Goal: Information Seeking & Learning: Learn about a topic

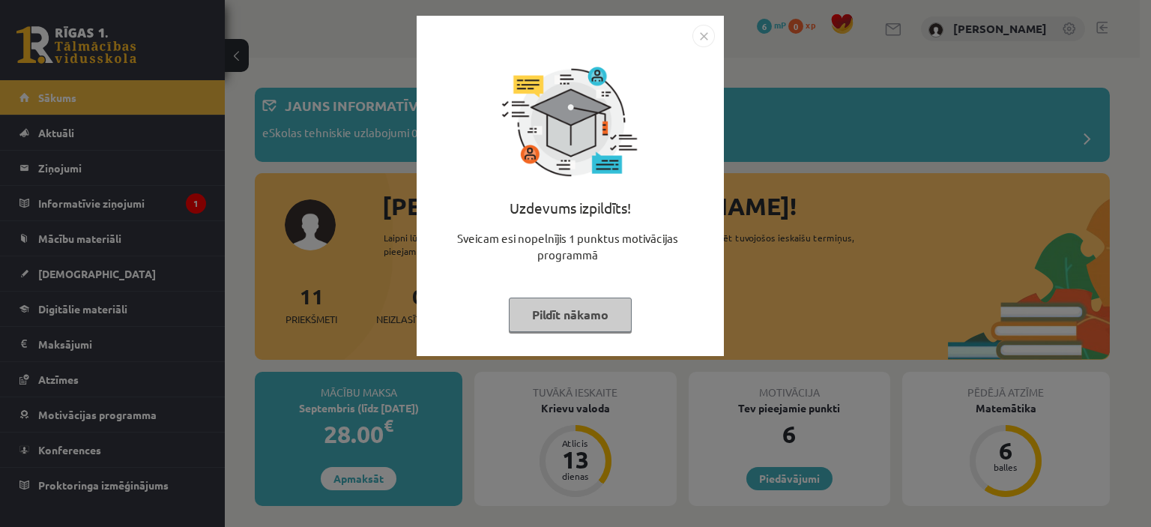
click at [557, 301] on button "Pildīt nākamo" at bounding box center [570, 314] width 123 height 34
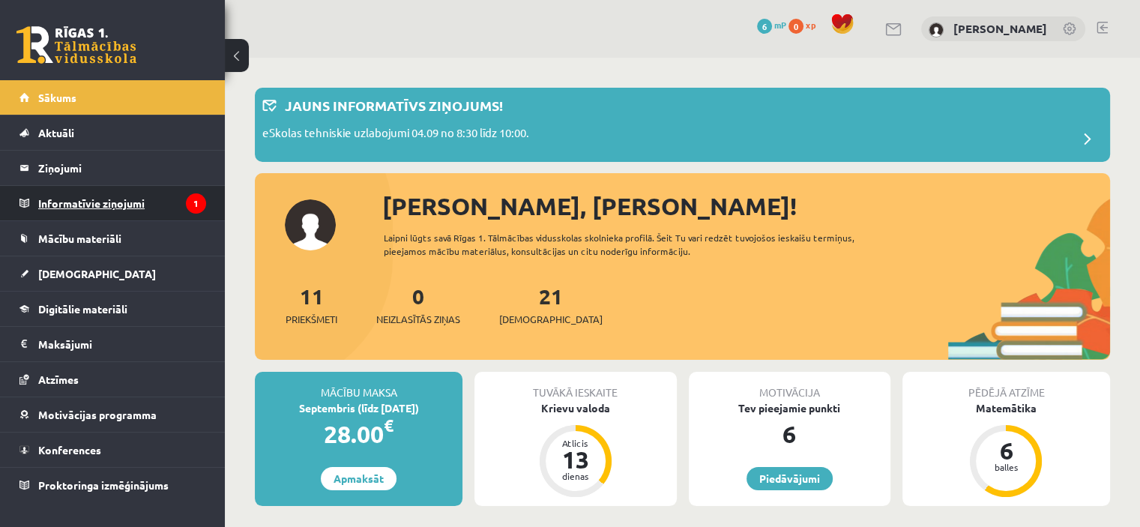
click at [171, 206] on legend "Informatīvie ziņojumi 1" at bounding box center [122, 203] width 168 height 34
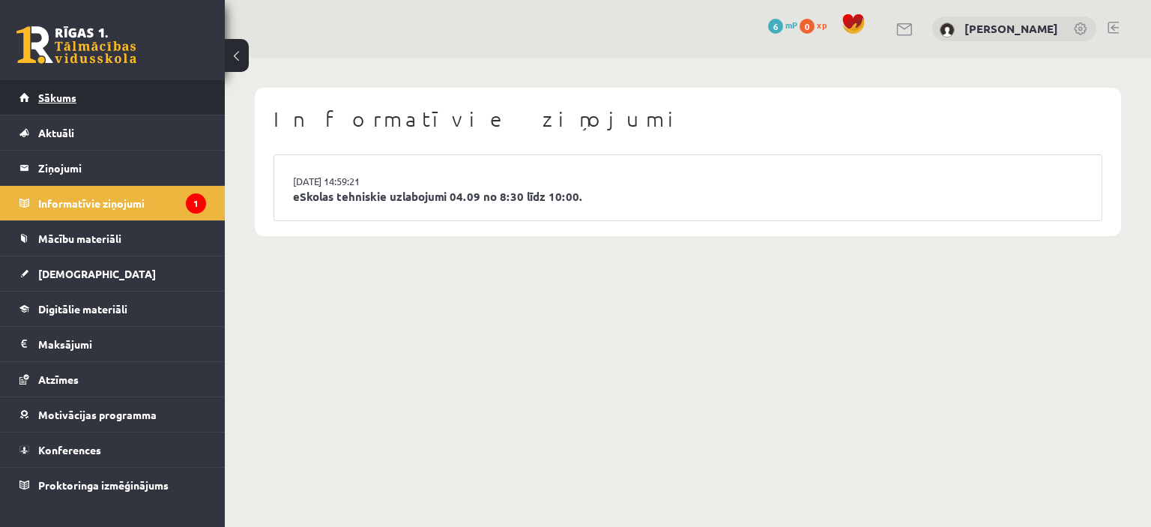
click at [155, 101] on link "Sākums" at bounding box center [112, 97] width 187 height 34
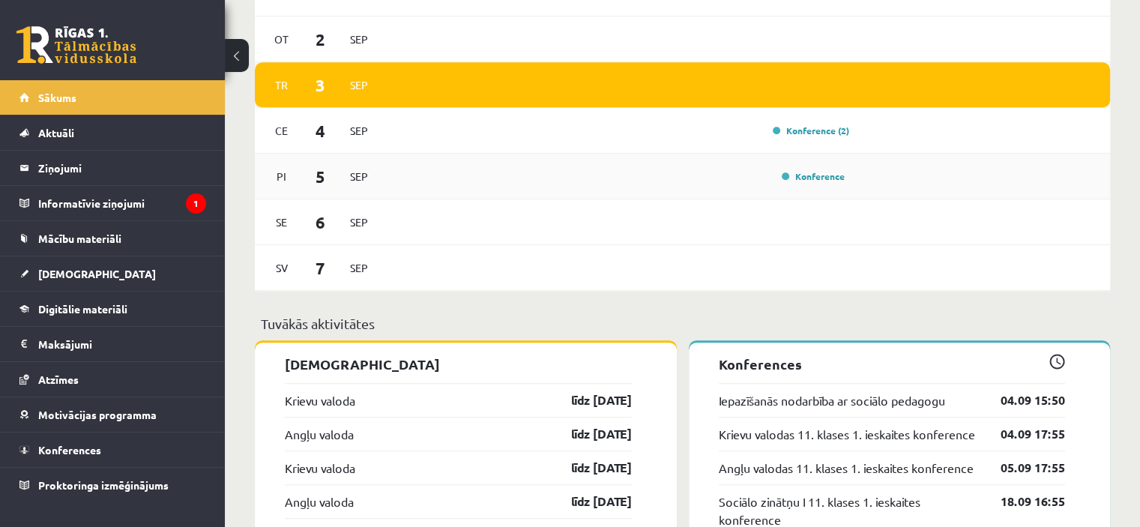
scroll to position [1126, 0]
click at [826, 130] on link "Konference (2)" at bounding box center [810, 130] width 76 height 12
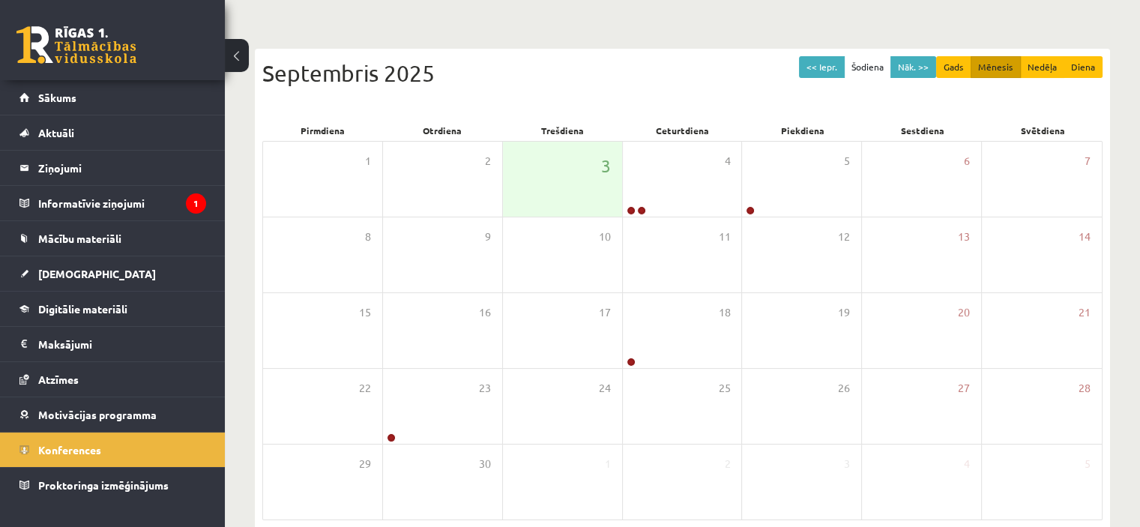
scroll to position [120, 0]
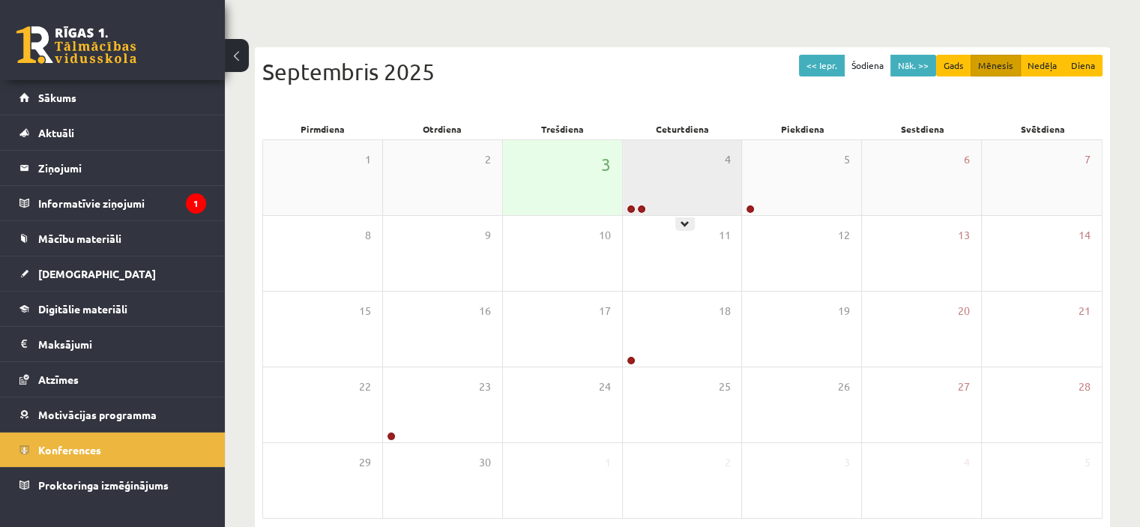
click at [704, 187] on div "4" at bounding box center [682, 177] width 119 height 75
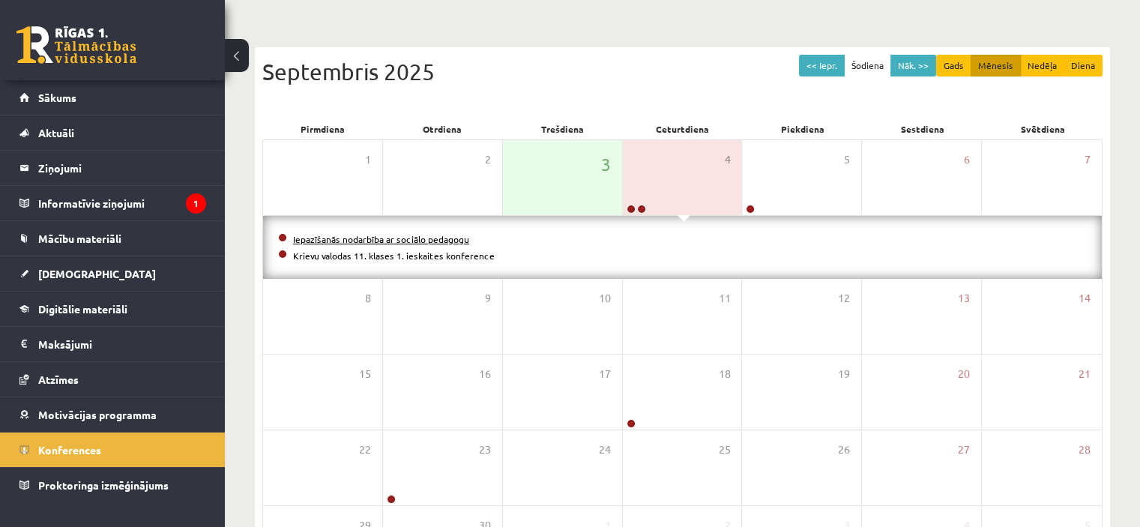
click at [414, 239] on link "Iepazīšanās nodarbība ar sociālo pedagogu" at bounding box center [381, 239] width 176 height 12
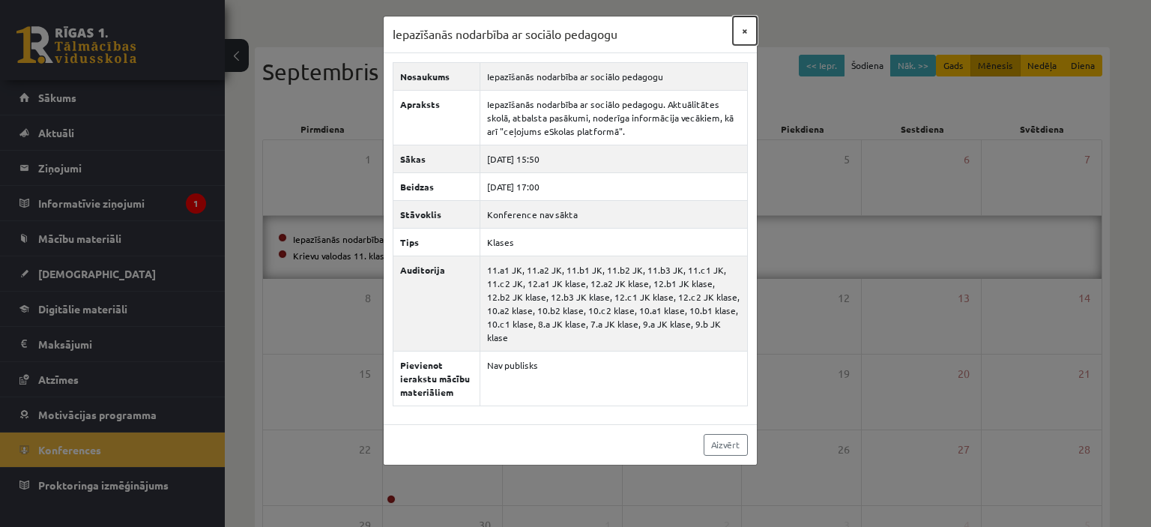
click at [739, 37] on button "×" at bounding box center [745, 30] width 24 height 28
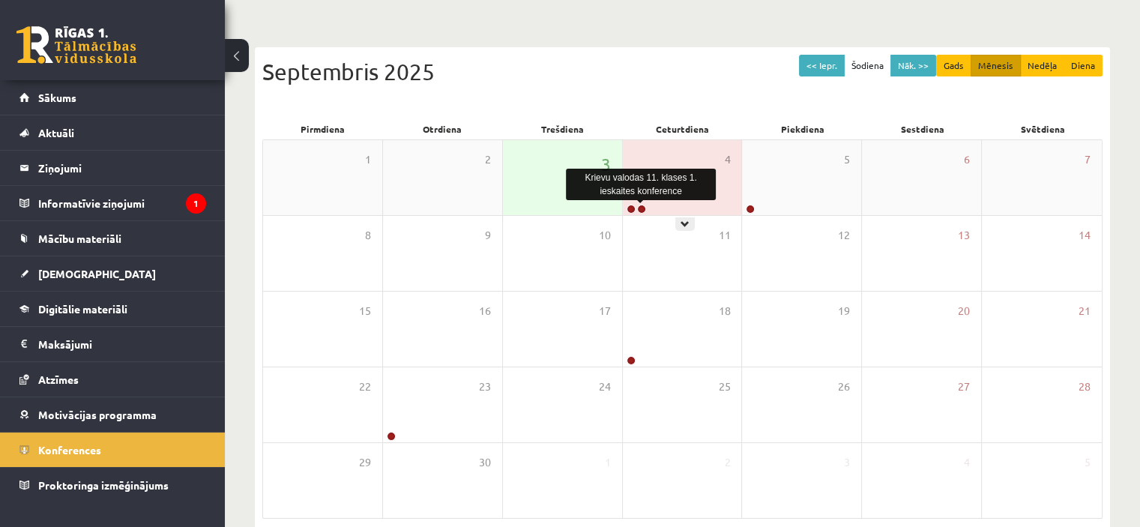
click at [644, 208] on link at bounding box center [641, 209] width 9 height 9
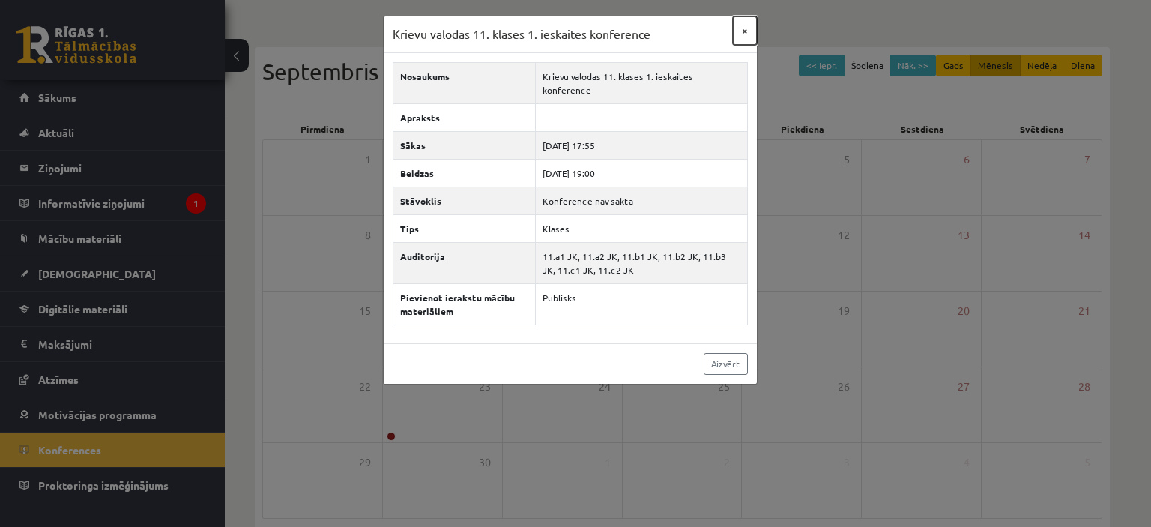
click at [743, 26] on button "×" at bounding box center [745, 30] width 24 height 28
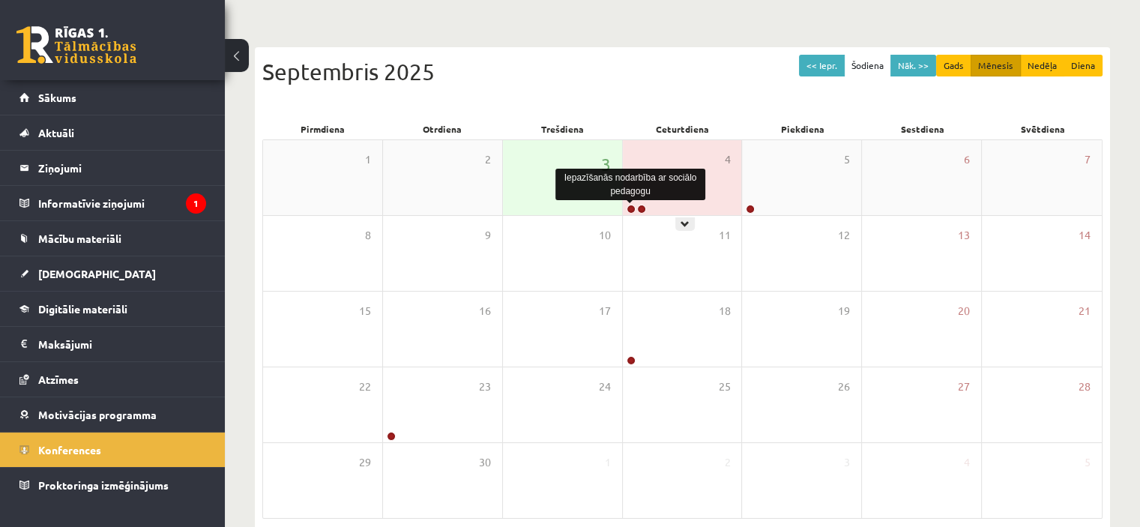
click at [632, 209] on link at bounding box center [630, 209] width 9 height 9
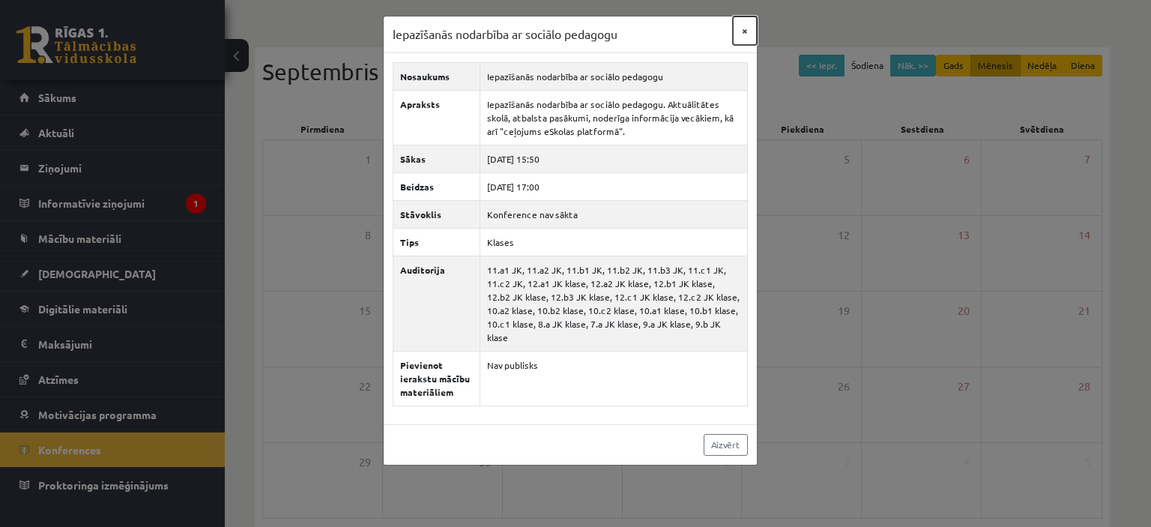
click at [745, 25] on button "×" at bounding box center [745, 30] width 24 height 28
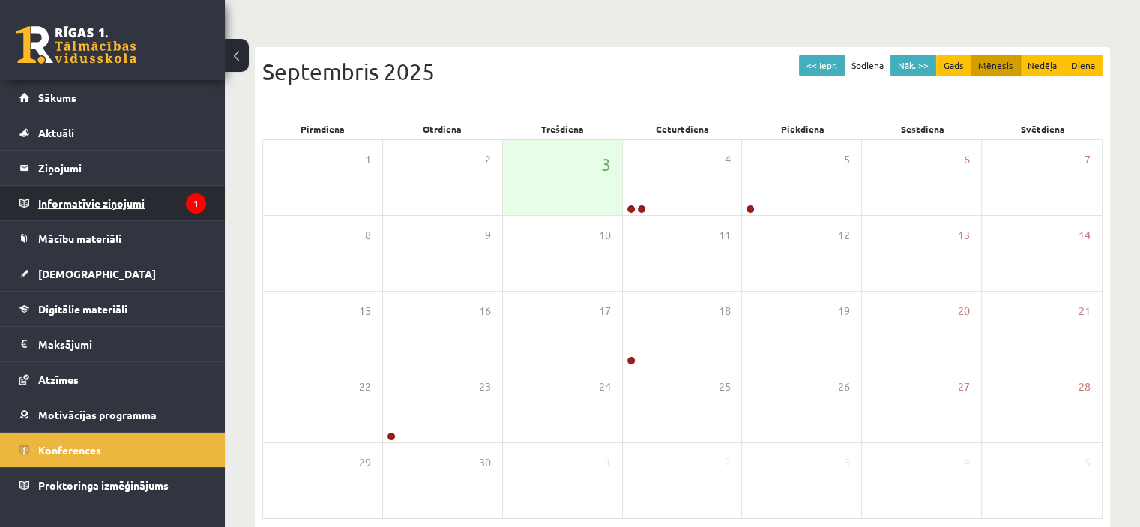
click at [183, 194] on legend "Informatīvie ziņojumi 1" at bounding box center [122, 203] width 168 height 34
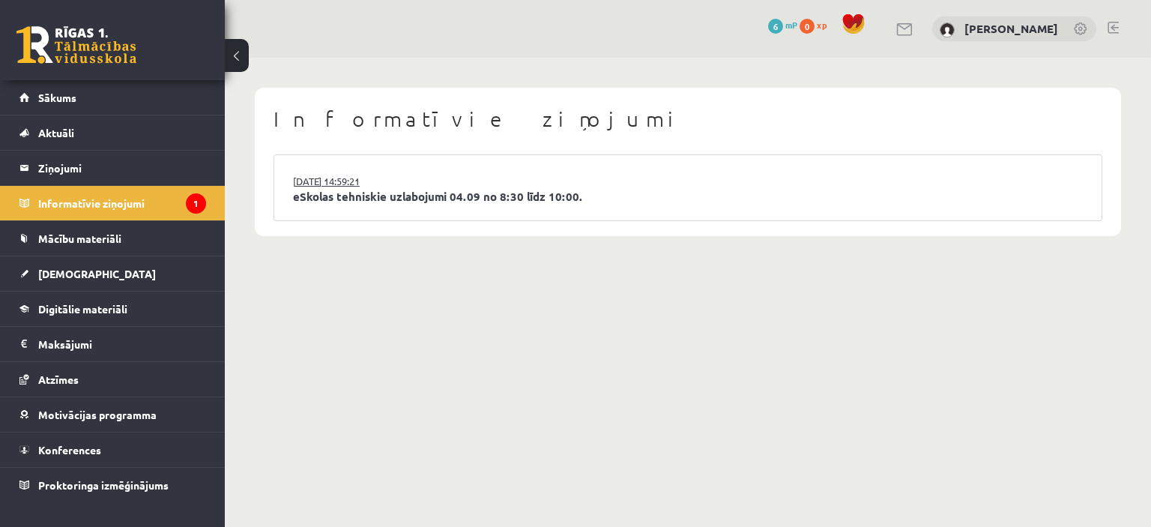
click at [368, 176] on link "03.09.2025 14:59:21" at bounding box center [349, 181] width 112 height 15
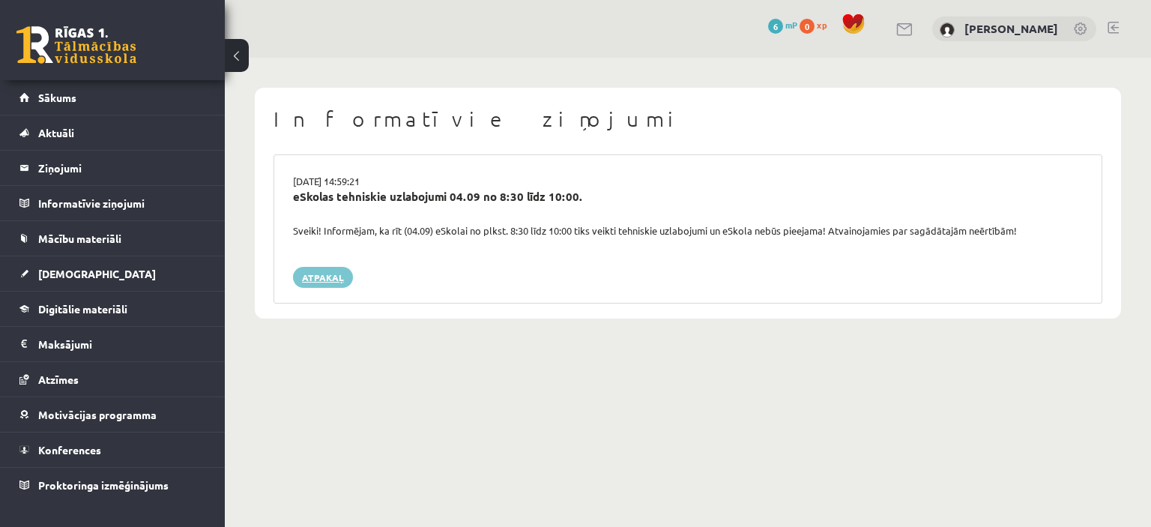
click at [322, 273] on link "Atpakaļ" at bounding box center [323, 277] width 60 height 21
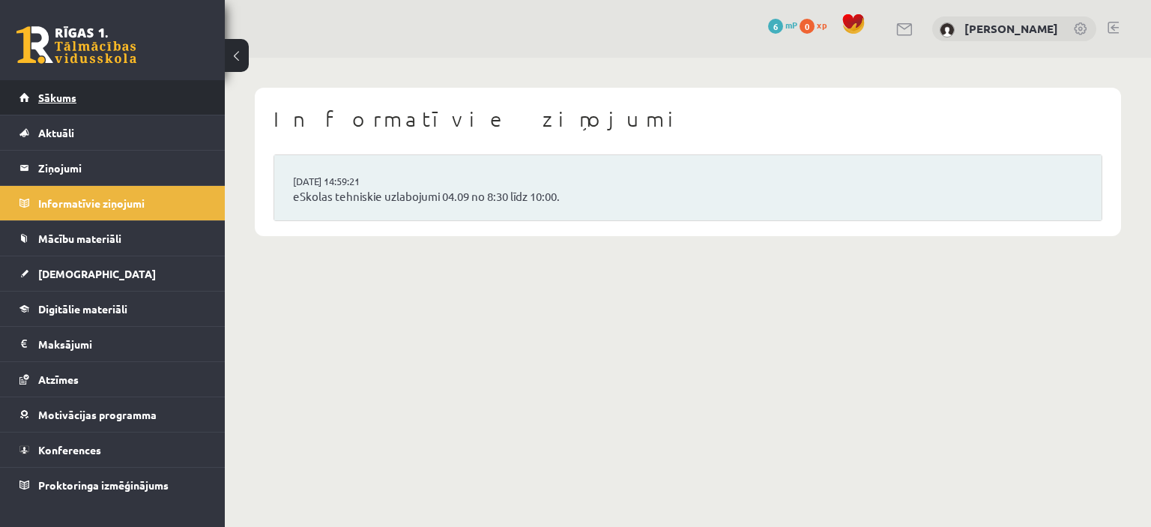
click at [150, 100] on link "Sākums" at bounding box center [112, 97] width 187 height 34
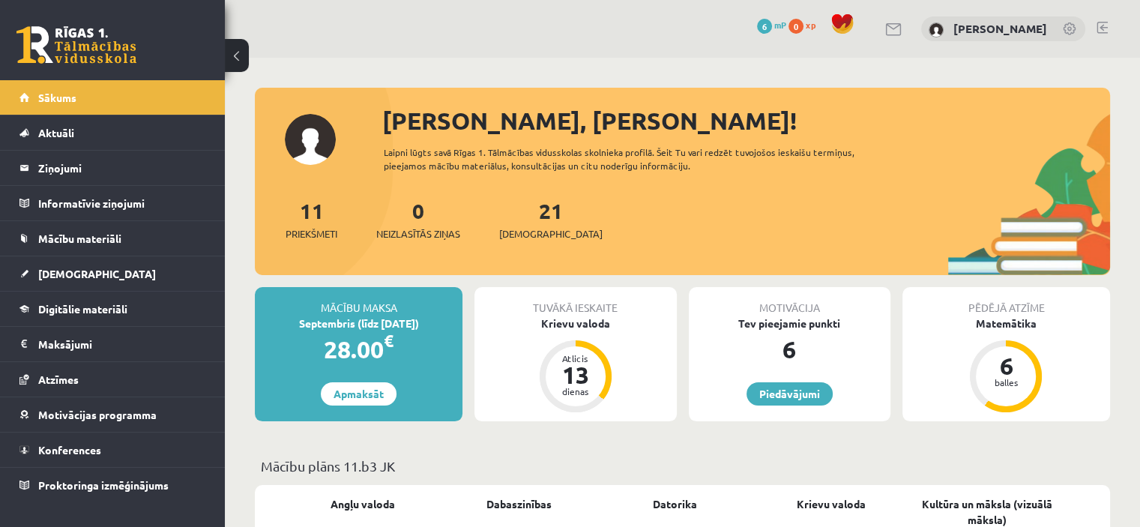
click at [150, 100] on link "Sākums" at bounding box center [112, 97] width 187 height 34
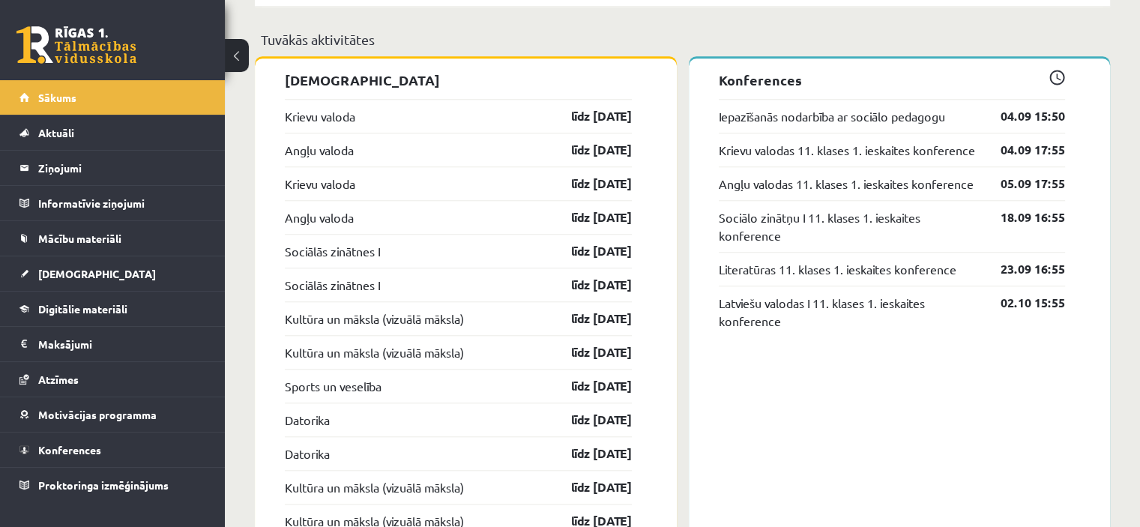
scroll to position [1327, 0]
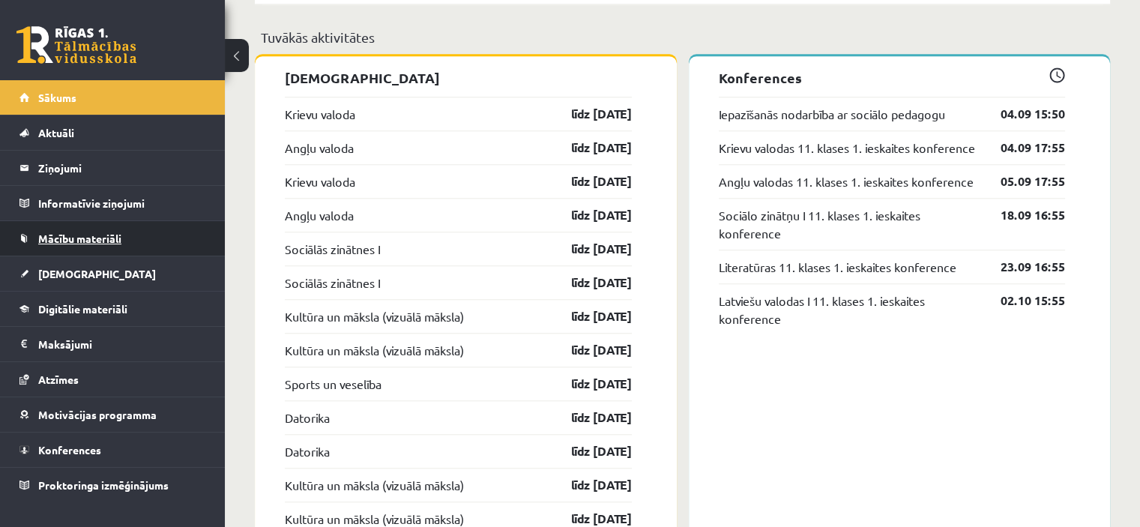
click at [70, 234] on span "Mācību materiāli" at bounding box center [79, 238] width 83 height 13
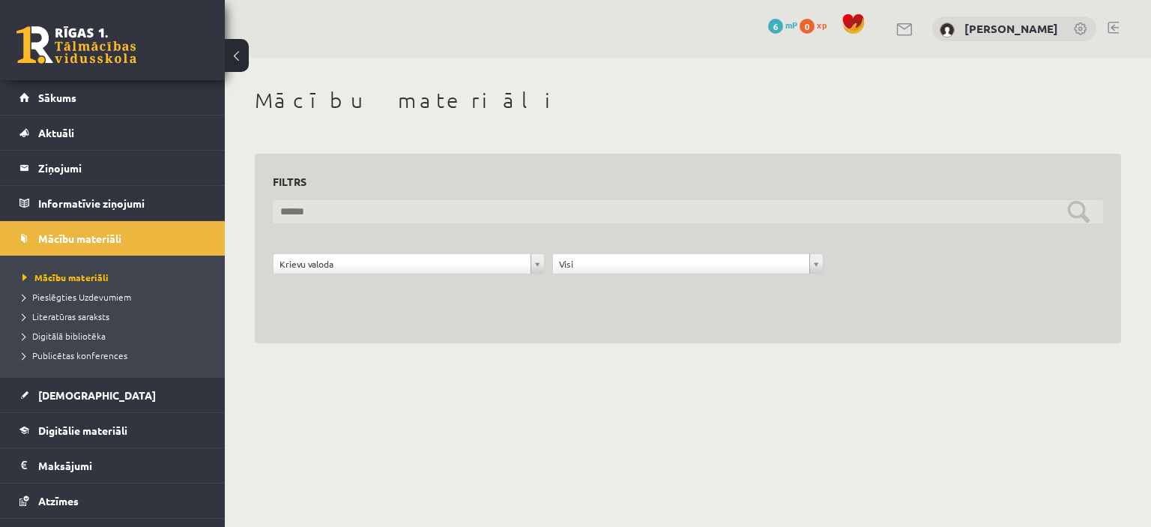
click at [646, 206] on input "text" at bounding box center [688, 211] width 830 height 23
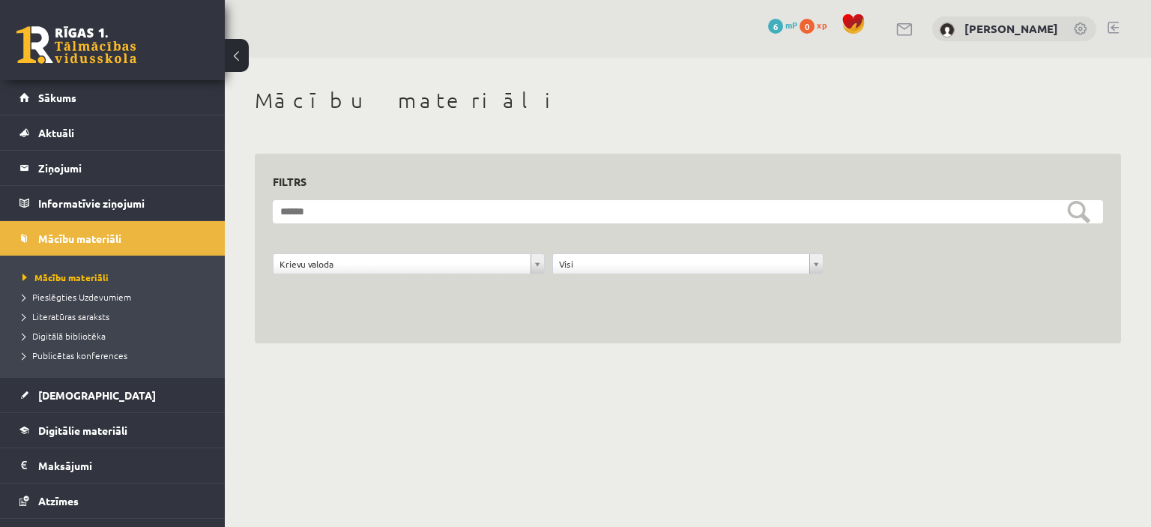
click at [527, 371] on div "**********" at bounding box center [688, 215] width 926 height 315
click at [140, 223] on link "Mācību materiāli" at bounding box center [112, 238] width 187 height 34
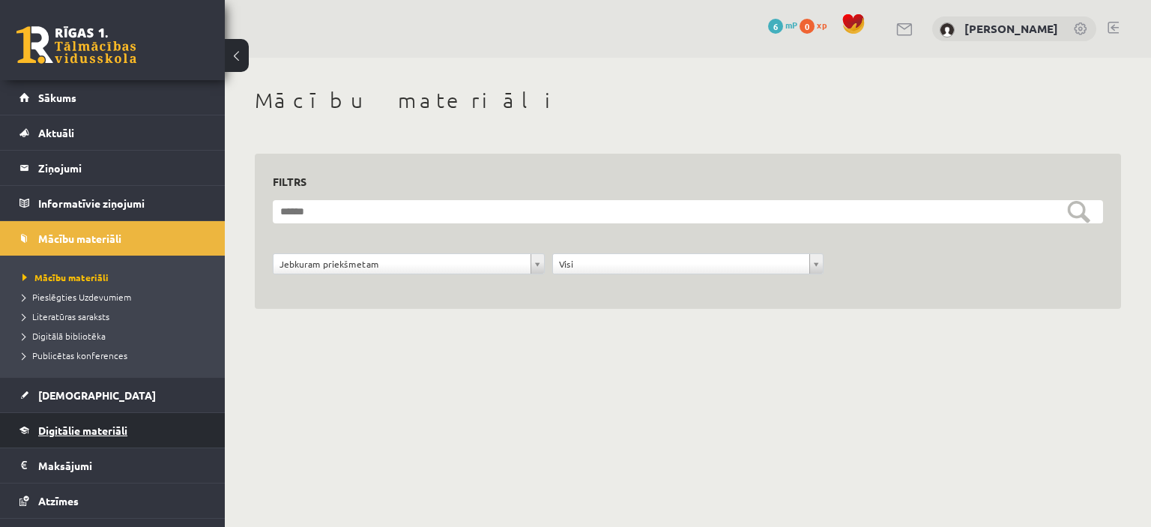
scroll to position [94, 0]
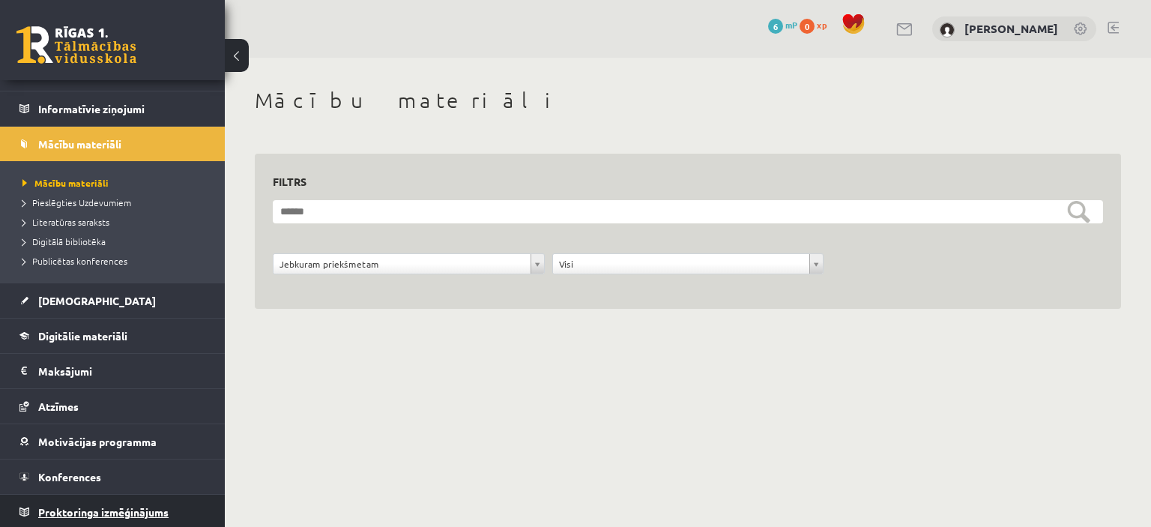
click at [148, 521] on link "Proktoringa izmēģinājums" at bounding box center [112, 512] width 187 height 34
